Goal: Transaction & Acquisition: Purchase product/service

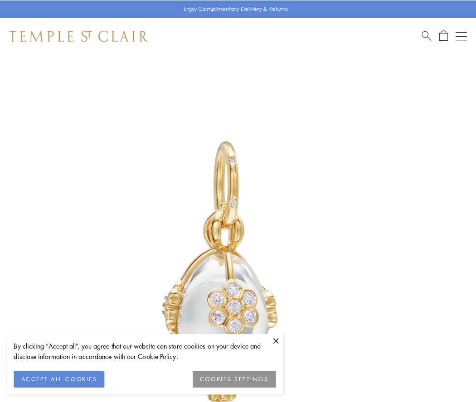
scroll to position [7, 0]
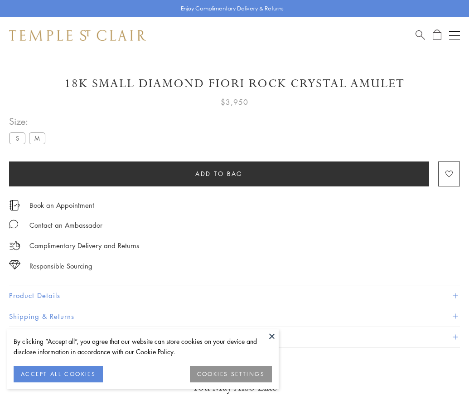
click at [219, 173] on span "Add to bag" at bounding box center [219, 174] width 48 height 10
